Goal: Information Seeking & Learning: Learn about a topic

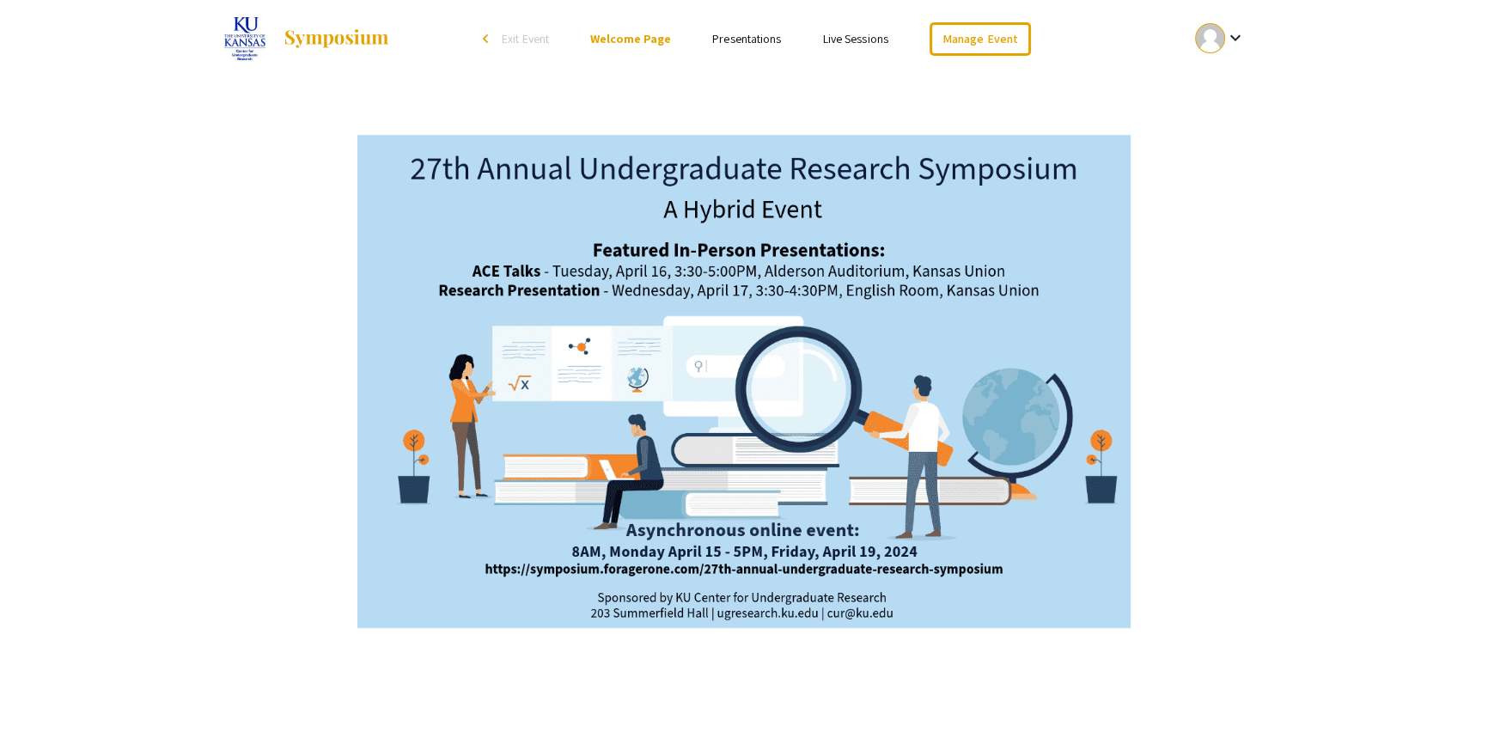
click at [736, 37] on link "Presentations" at bounding box center [746, 38] width 69 height 15
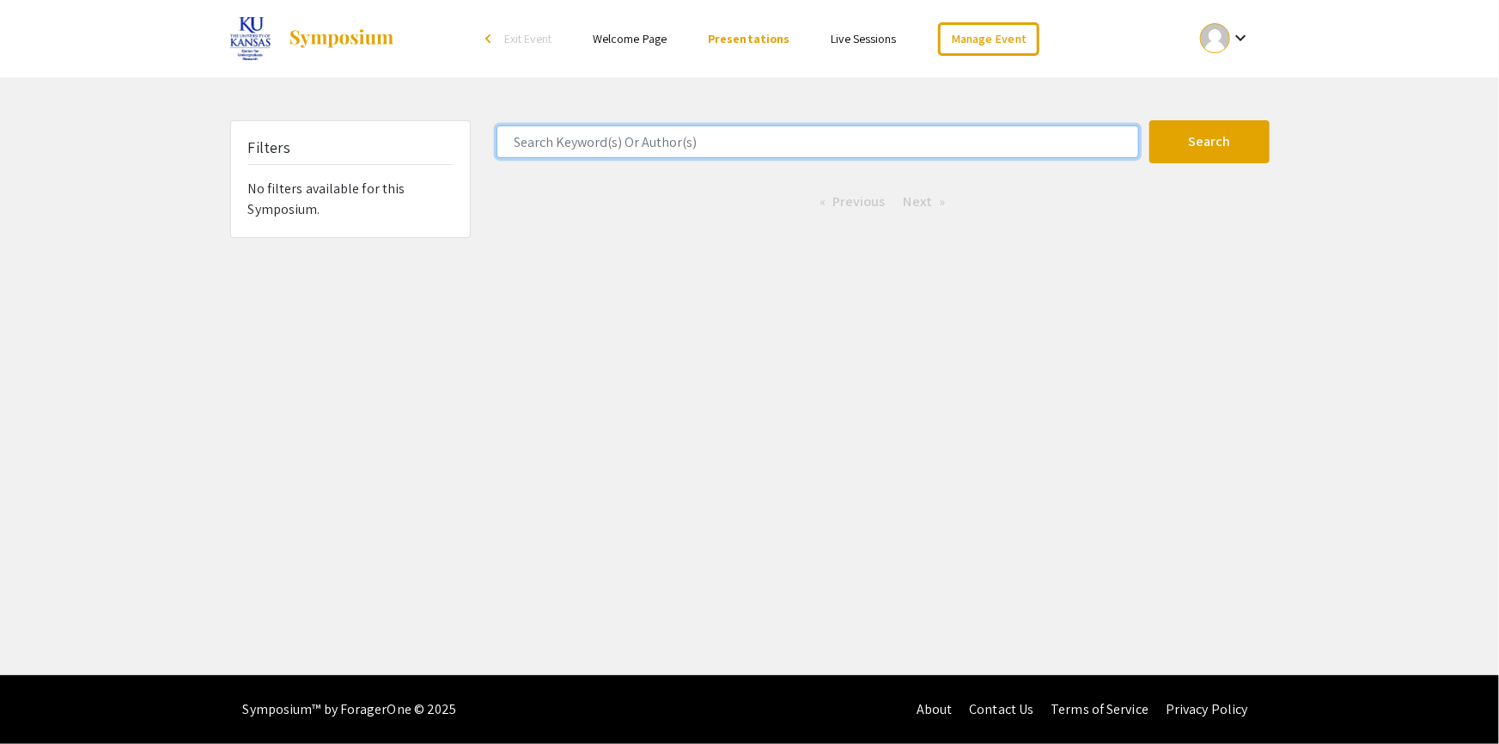
click at [569, 141] on input "Search Keyword(s) Or Author(s)" at bounding box center [818, 141] width 643 height 33
type input "biology"
click at [1150, 120] on button "Search" at bounding box center [1210, 141] width 120 height 43
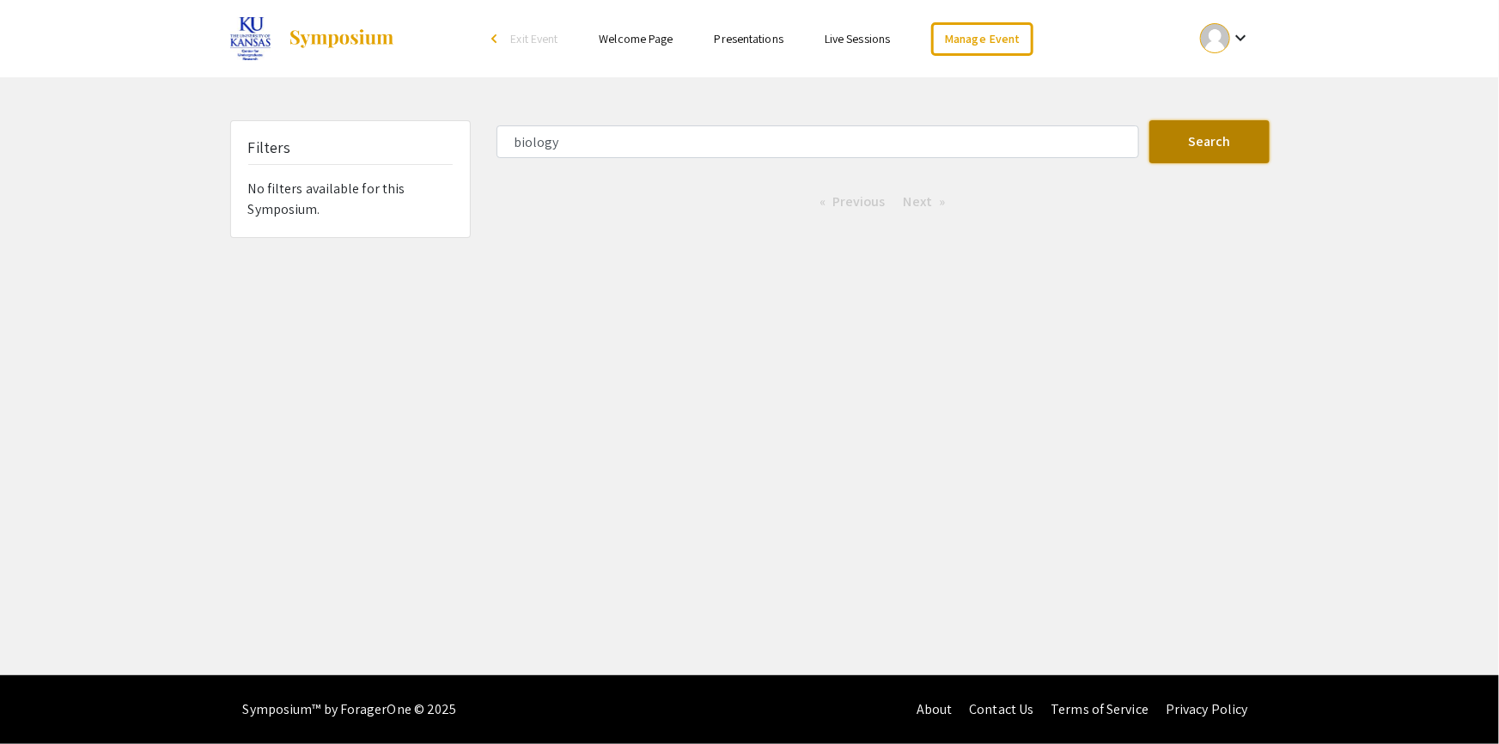
click at [1211, 141] on button "Search" at bounding box center [1210, 141] width 120 height 43
click at [1201, 144] on button "Search" at bounding box center [1210, 141] width 120 height 43
click at [1187, 143] on button "Search" at bounding box center [1210, 141] width 120 height 43
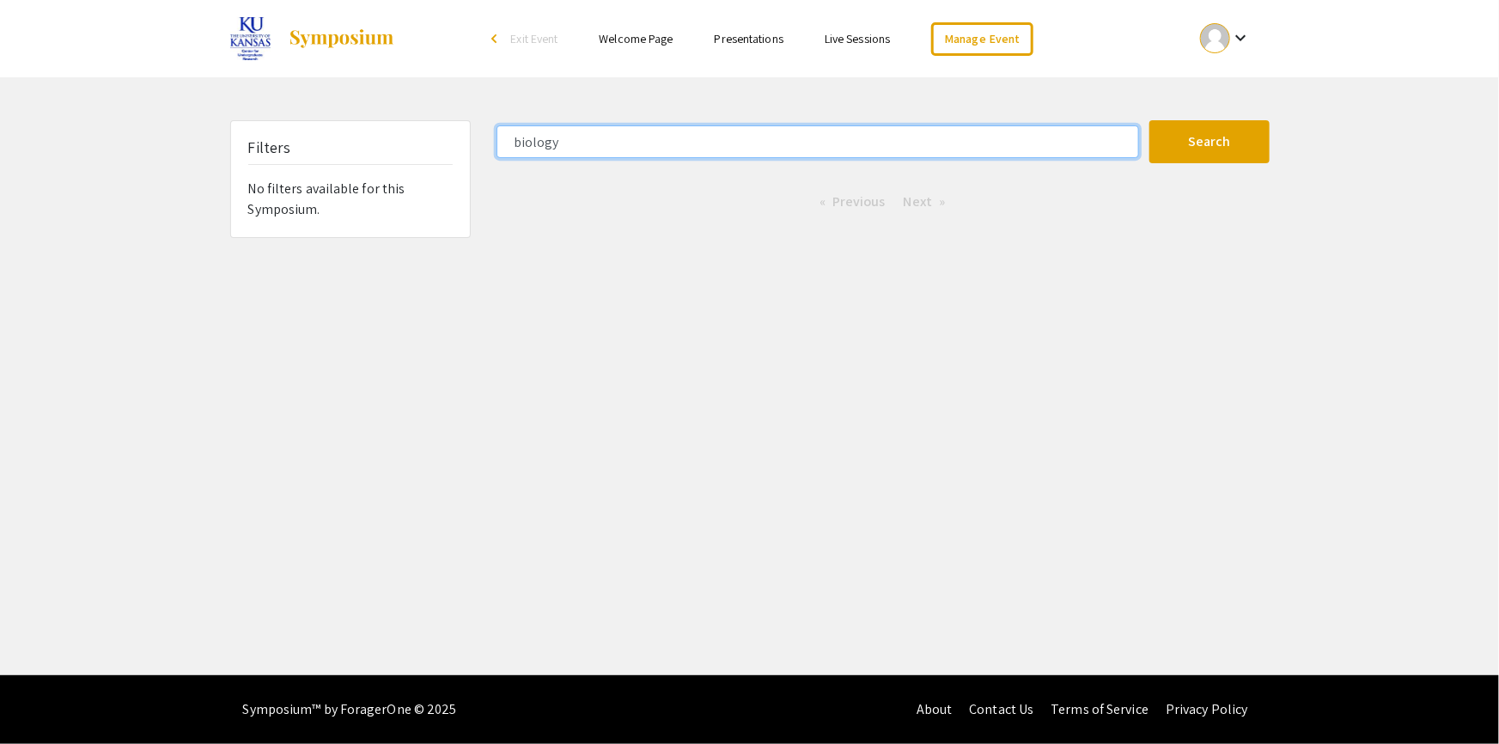
click at [644, 154] on input "biology" at bounding box center [818, 141] width 643 height 33
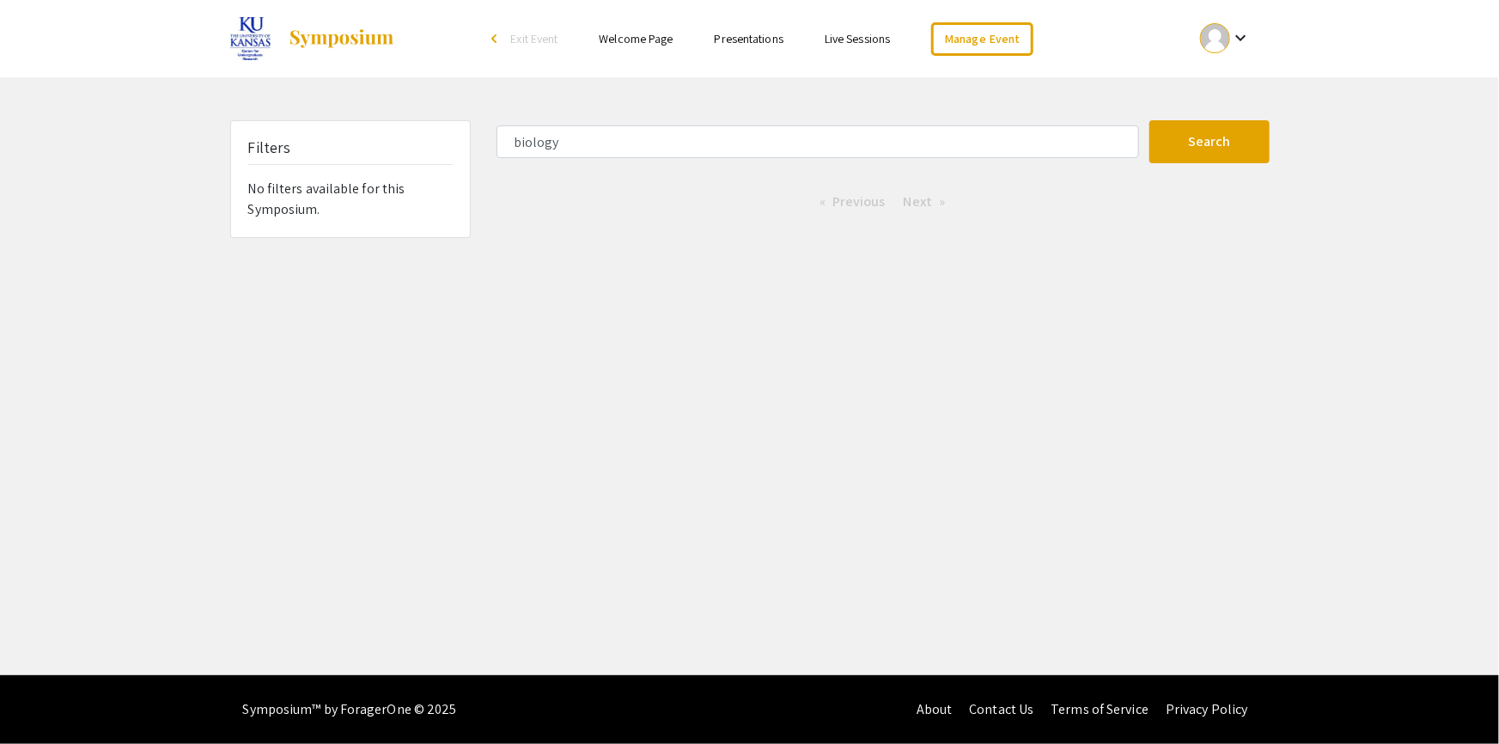
click at [736, 34] on link "Presentations" at bounding box center [749, 38] width 69 height 15
click at [735, 34] on link "Presentations" at bounding box center [749, 38] width 82 height 15
click at [733, 40] on link "Presentations" at bounding box center [749, 38] width 82 height 15
click at [983, 27] on link "Manage Event" at bounding box center [981, 39] width 101 height 34
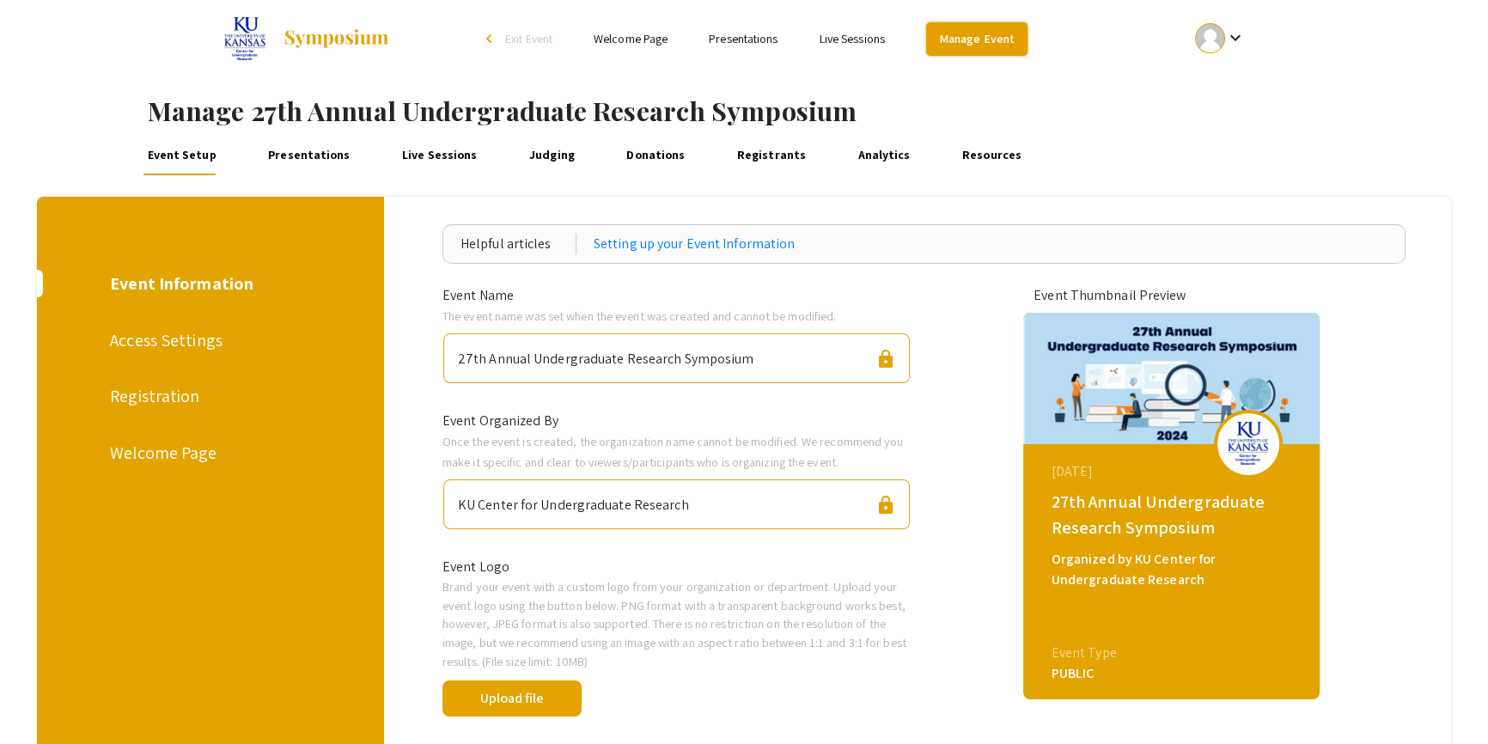
click at [973, 45] on link "Manage Event" at bounding box center [976, 39] width 101 height 34
click at [971, 36] on link "Manage Event" at bounding box center [976, 39] width 101 height 34
click at [1217, 39] on div at bounding box center [1210, 38] width 30 height 30
click at [1216, 79] on button "My Account" at bounding box center [1230, 84] width 106 height 41
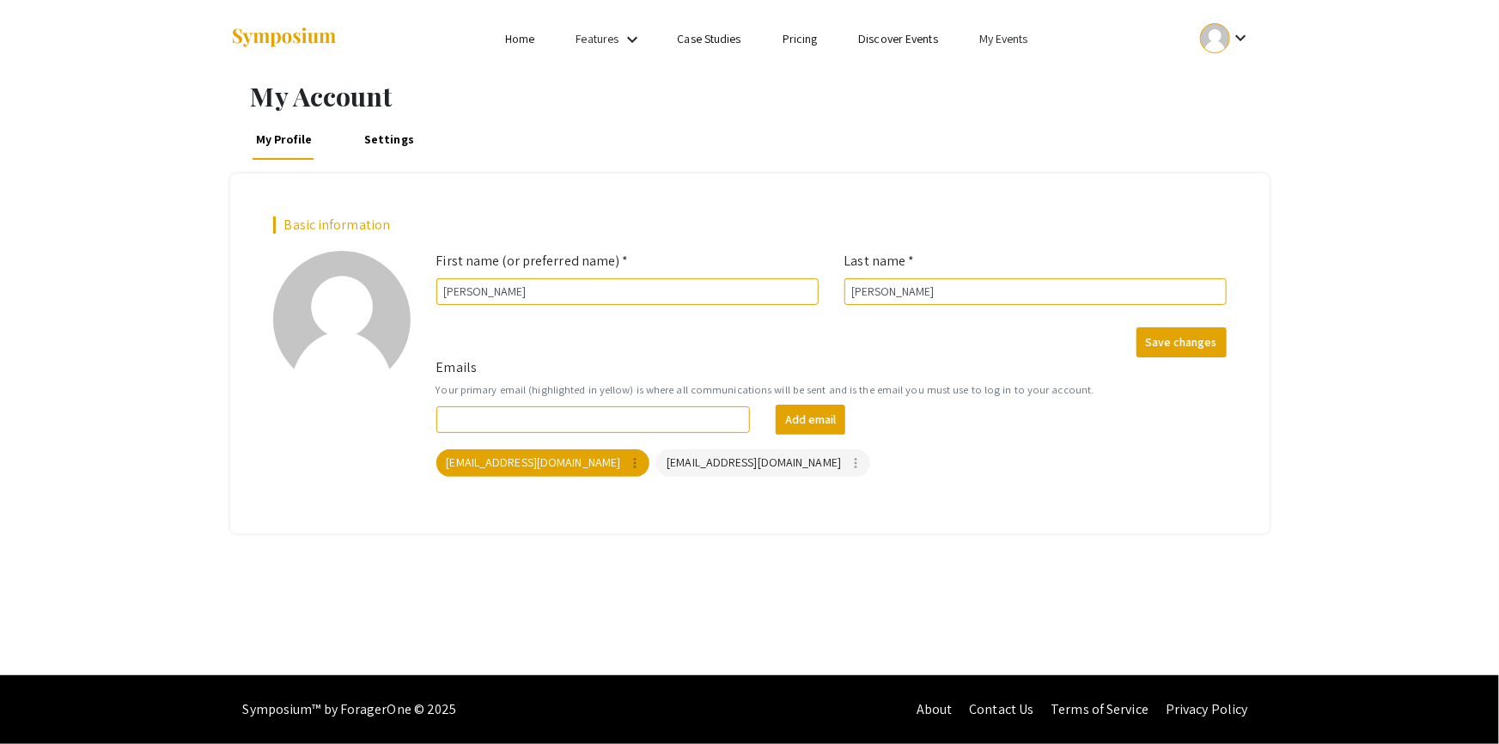
click at [1010, 38] on link "My Events" at bounding box center [1003, 38] width 49 height 15
click at [1017, 74] on button "Events I've organized" at bounding box center [1032, 76] width 147 height 41
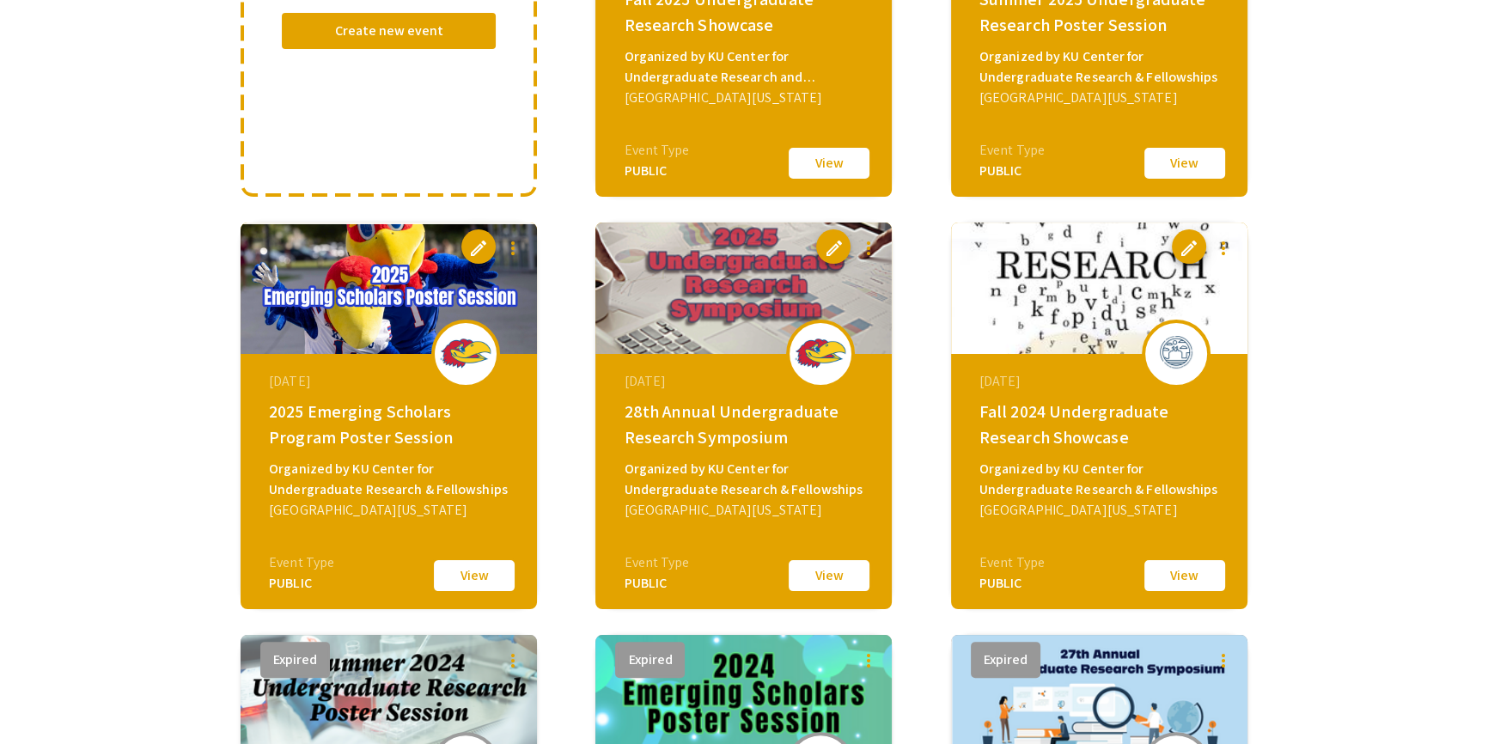
scroll to position [390, 0]
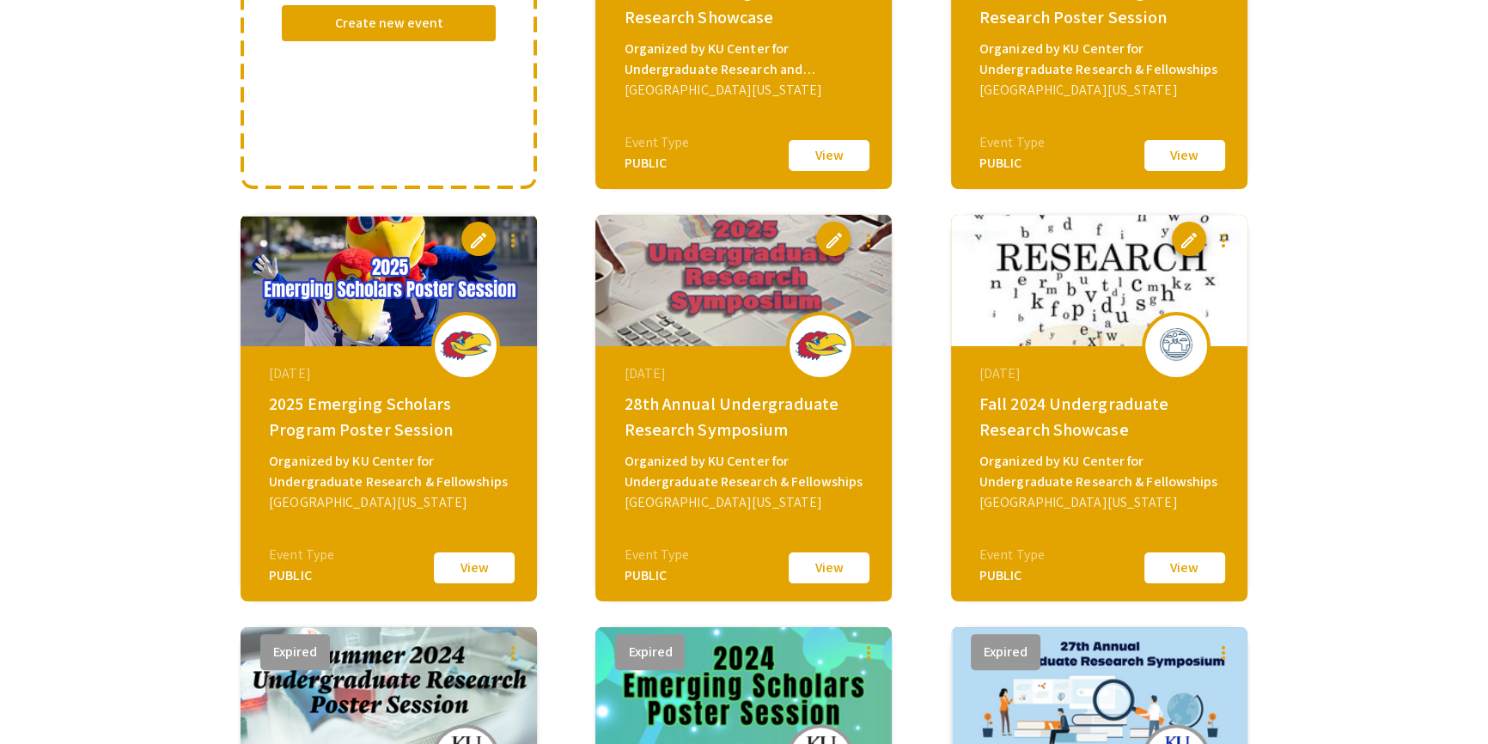
click at [819, 564] on button "View" at bounding box center [829, 568] width 86 height 36
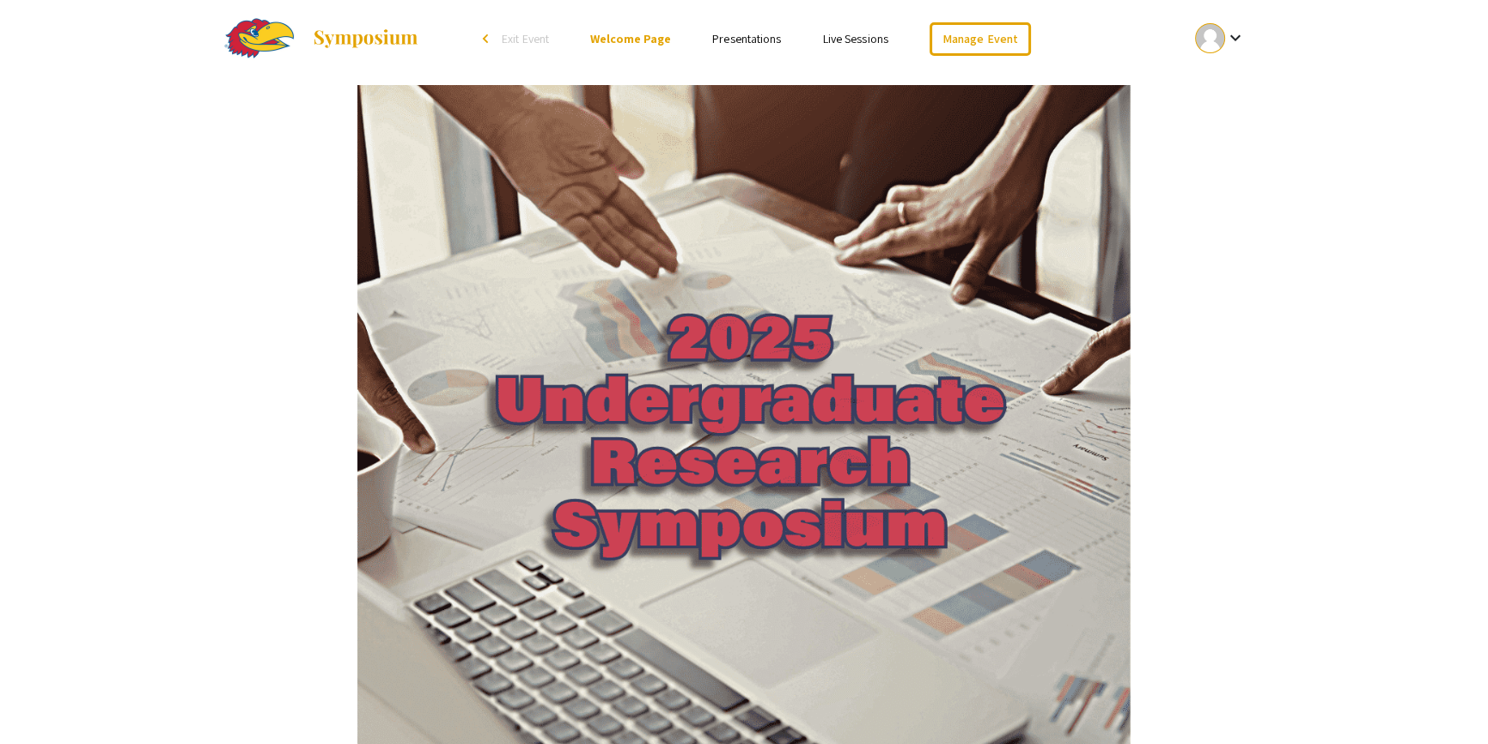
click at [744, 34] on link "Presentations" at bounding box center [746, 38] width 69 height 15
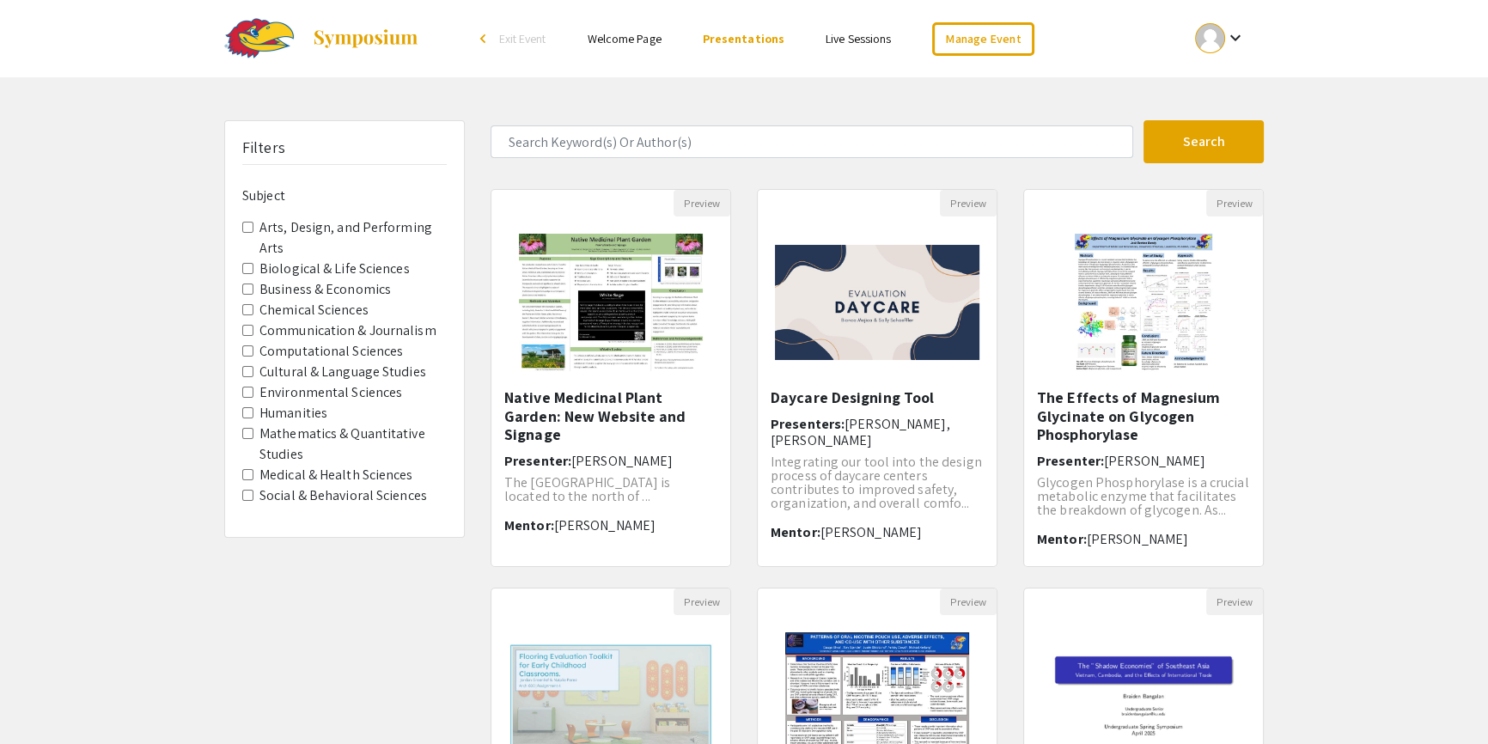
click at [242, 267] on Sciences "Biological & Life Sciences" at bounding box center [247, 268] width 11 height 11
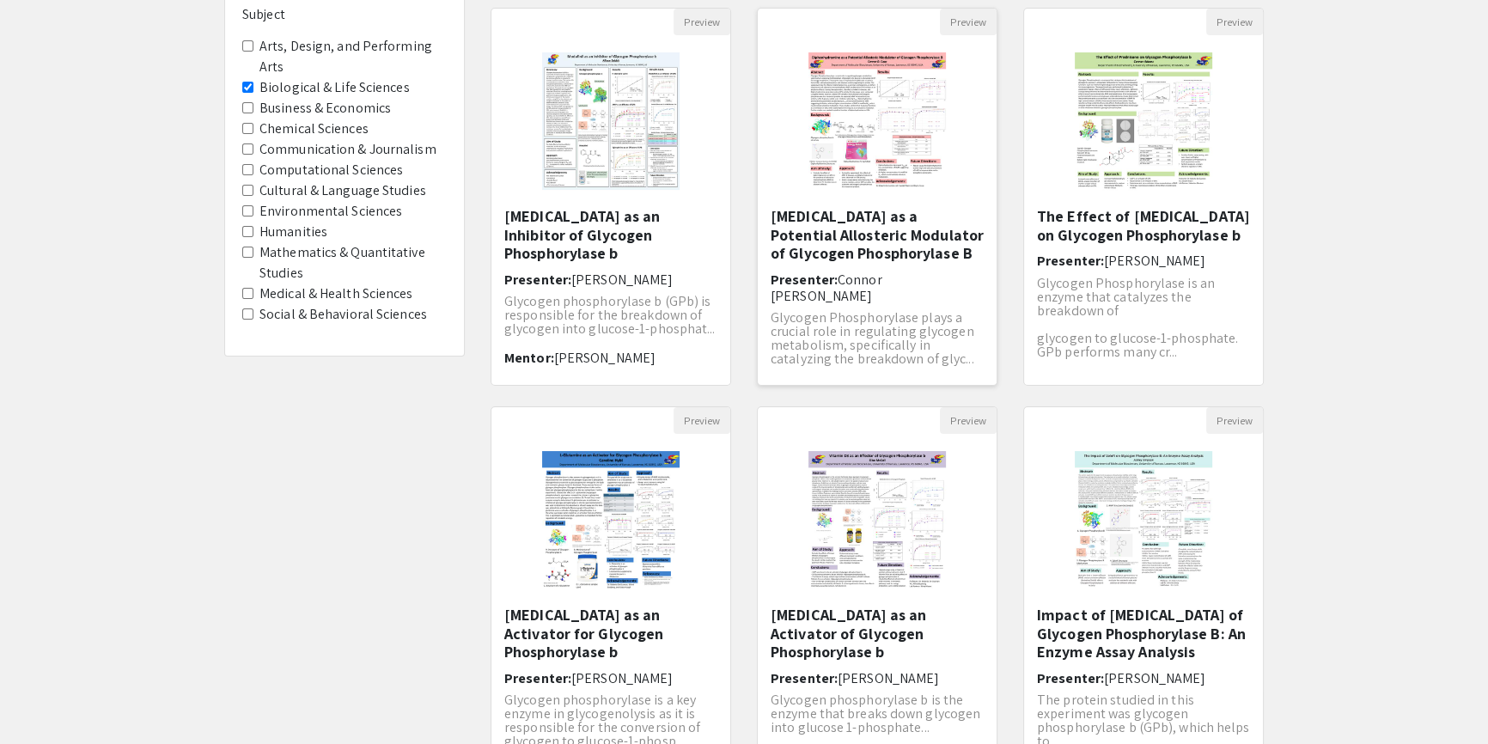
scroll to position [156, 0]
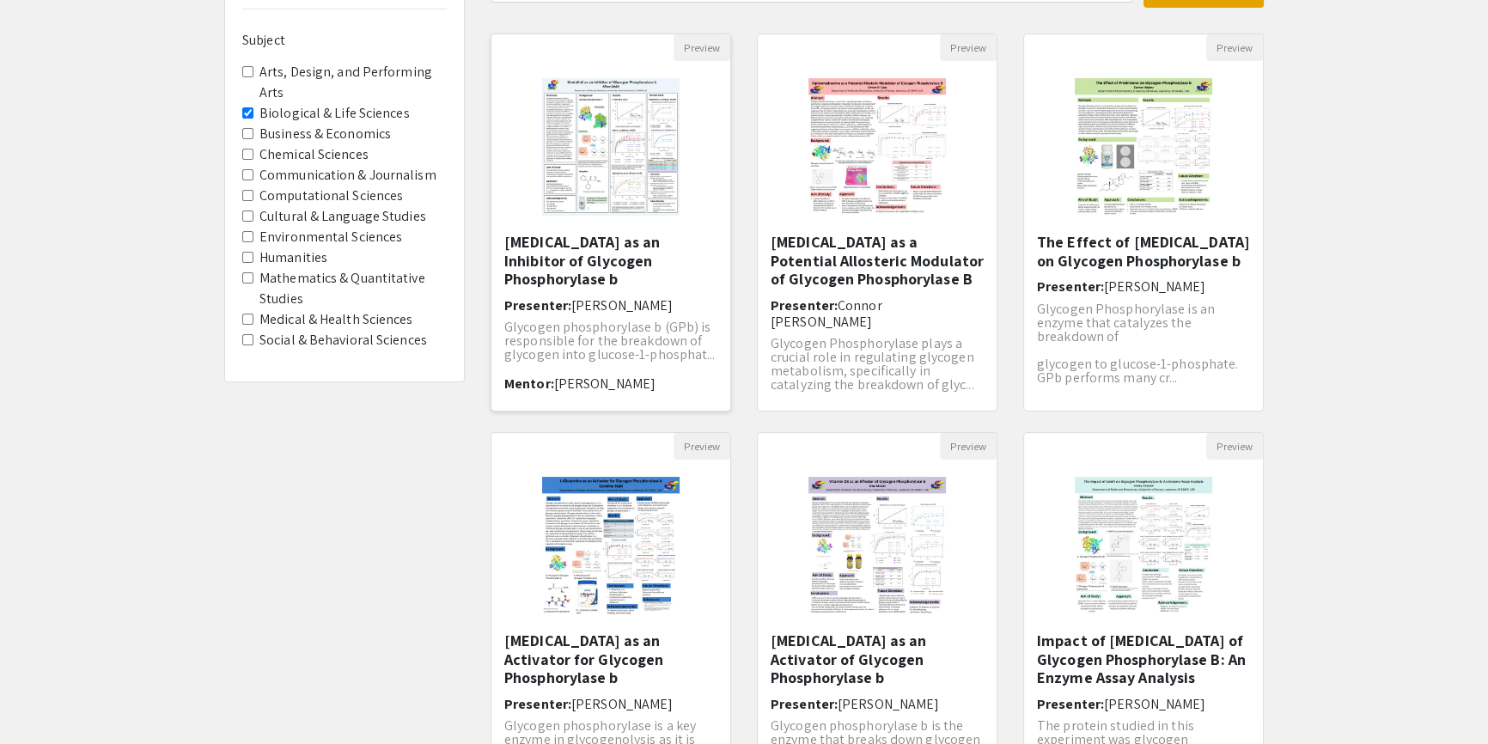
click at [613, 147] on img at bounding box center [611, 147] width 172 height 172
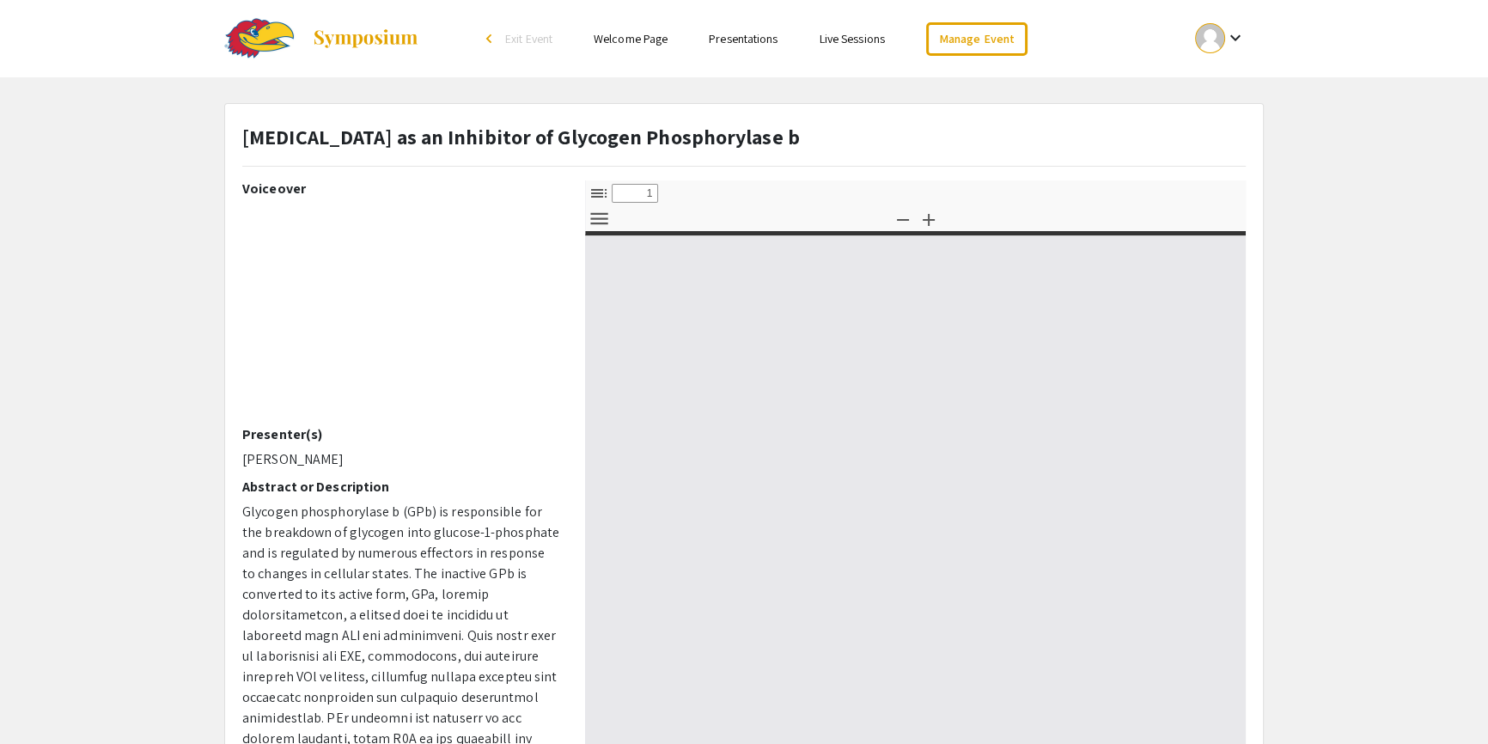
select select "custom"
type input "0"
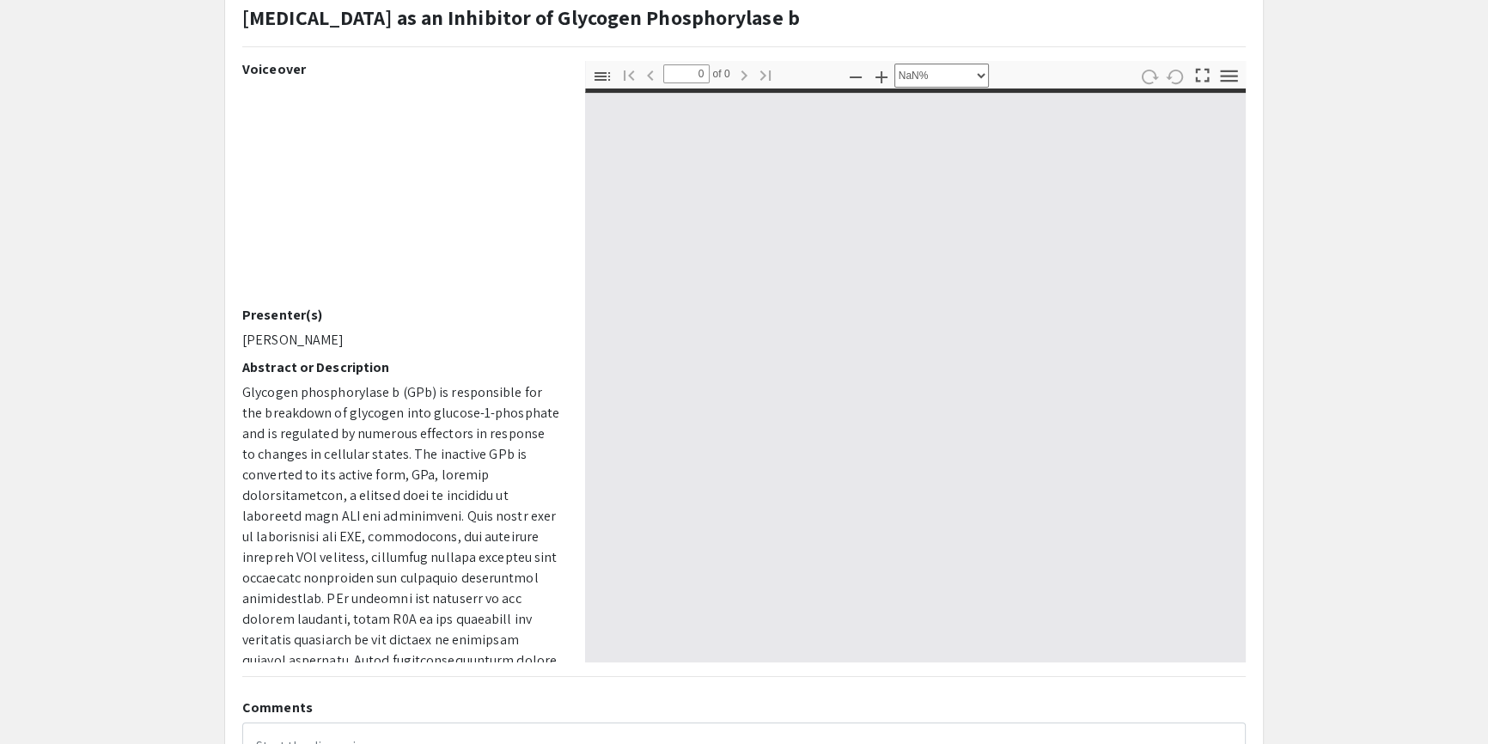
scroll to position [156, 0]
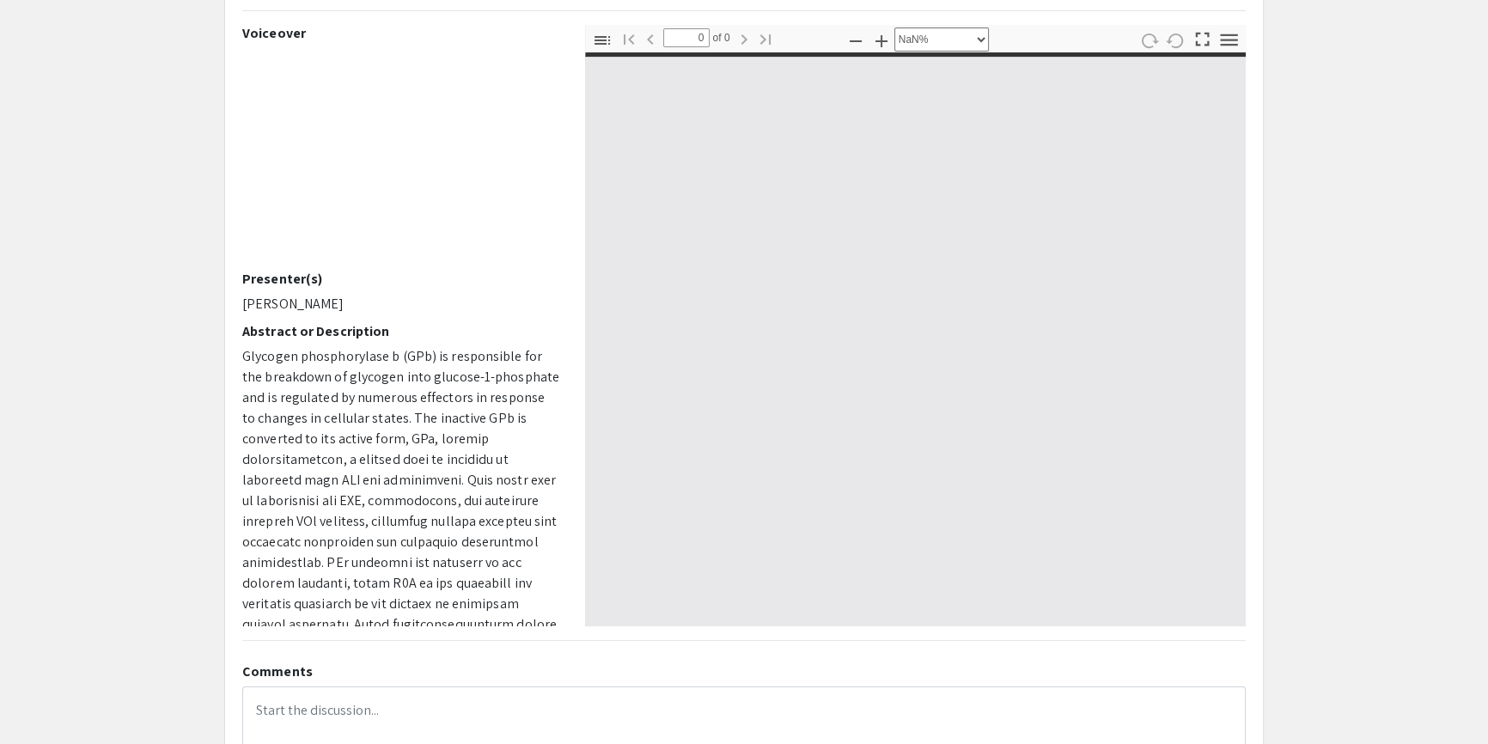
select select "auto"
type input "1"
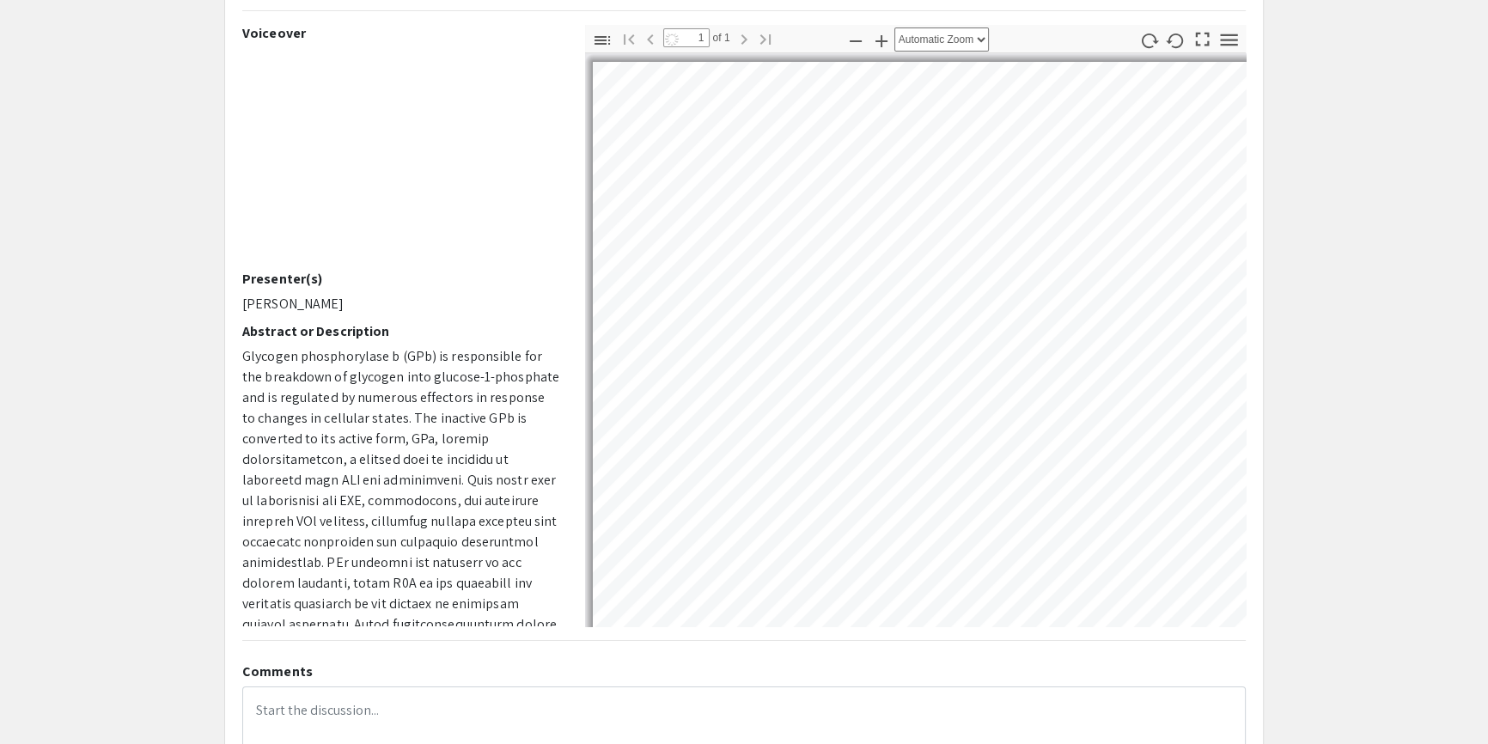
select select "auto"
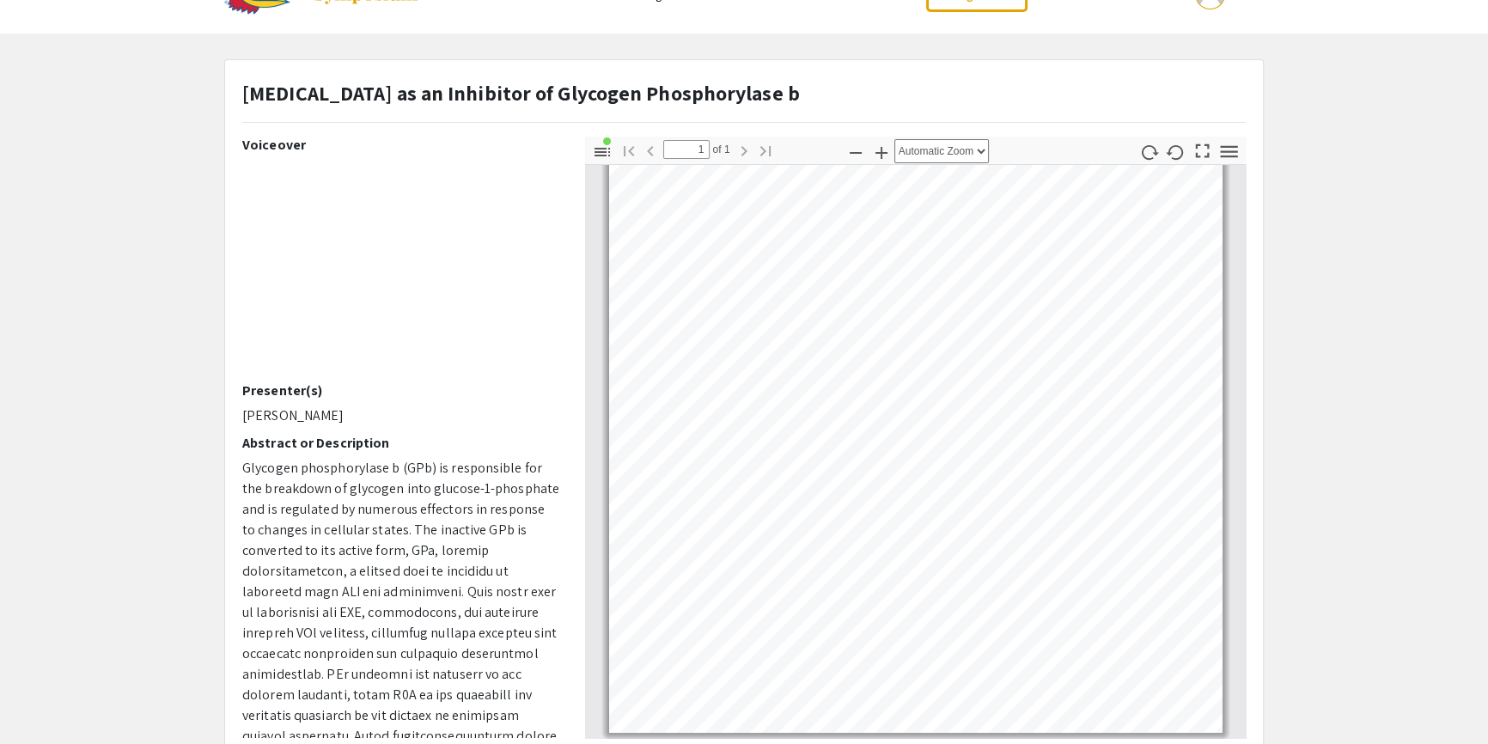
scroll to position [0, 0]
